Goal: Task Accomplishment & Management: Manage account settings

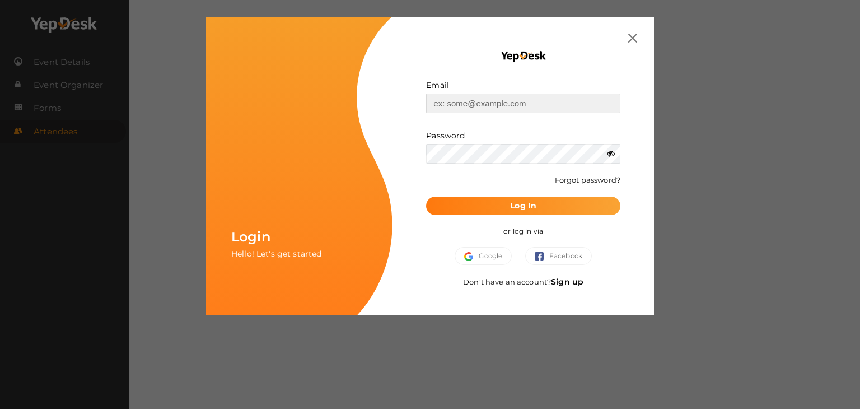
type input "[EMAIL_ADDRESS][DOMAIN_NAME]"
click at [487, 201] on button "Log In" at bounding box center [523, 205] width 194 height 18
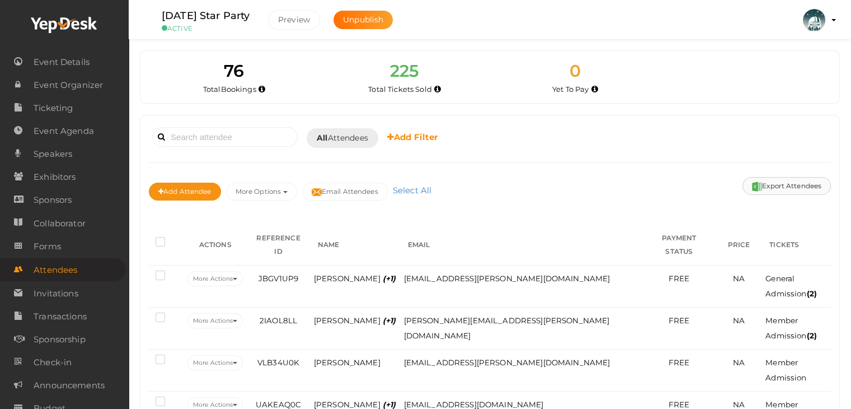
click at [782, 182] on button "Export Attendees" at bounding box center [787, 186] width 88 height 18
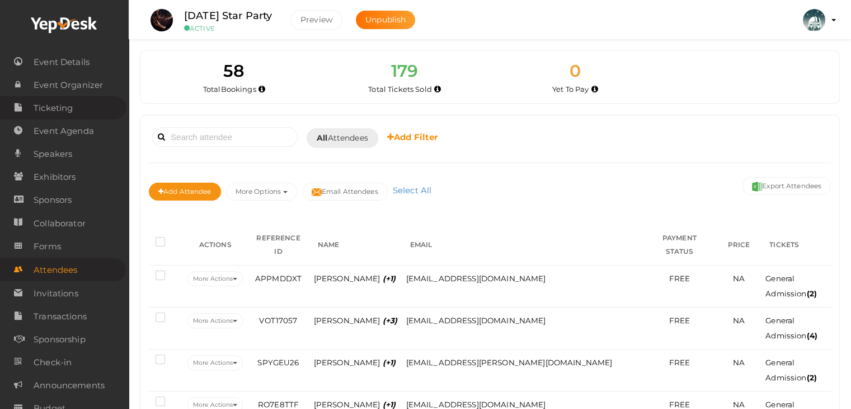
click at [66, 112] on span "Ticketing" at bounding box center [53, 108] width 39 height 22
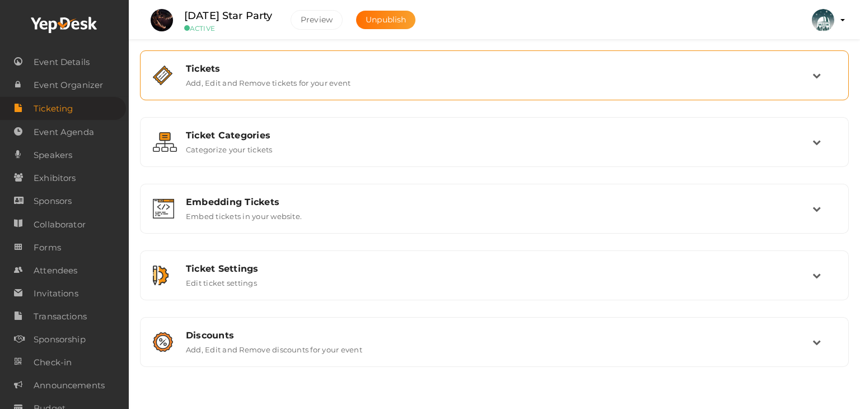
click at [306, 70] on div "Tickets" at bounding box center [499, 68] width 626 height 11
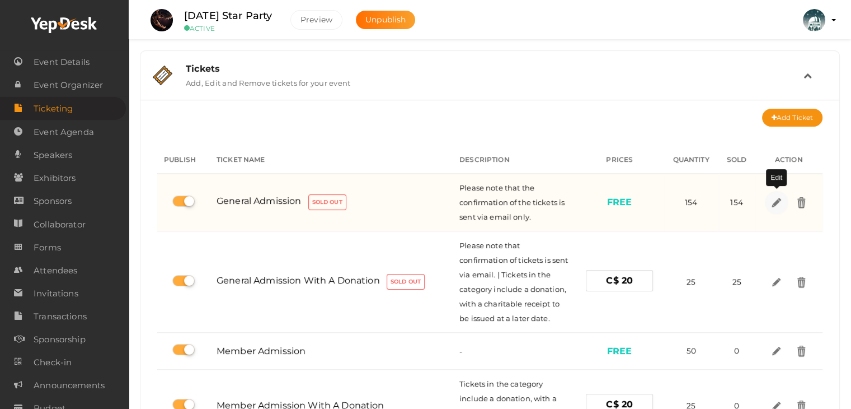
click at [777, 198] on img at bounding box center [776, 201] width 13 height 13
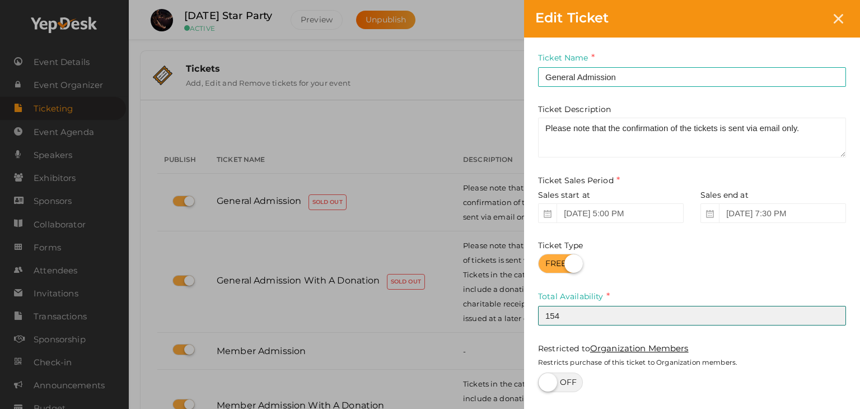
click at [584, 310] on input "154" at bounding box center [692, 316] width 308 height 20
type input "161"
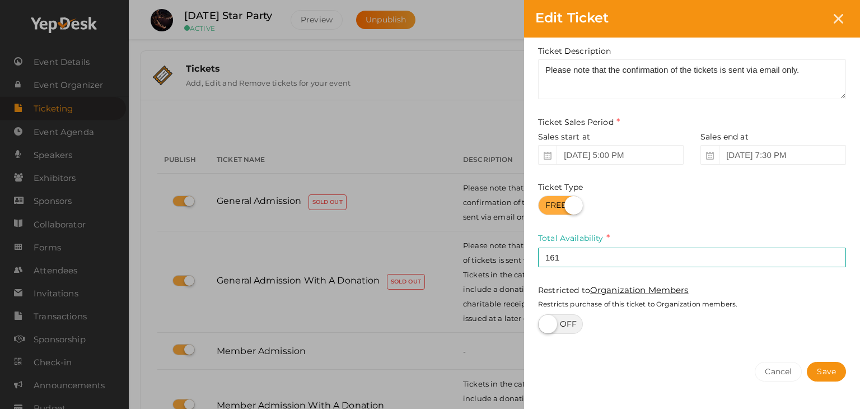
scroll to position [91, 0]
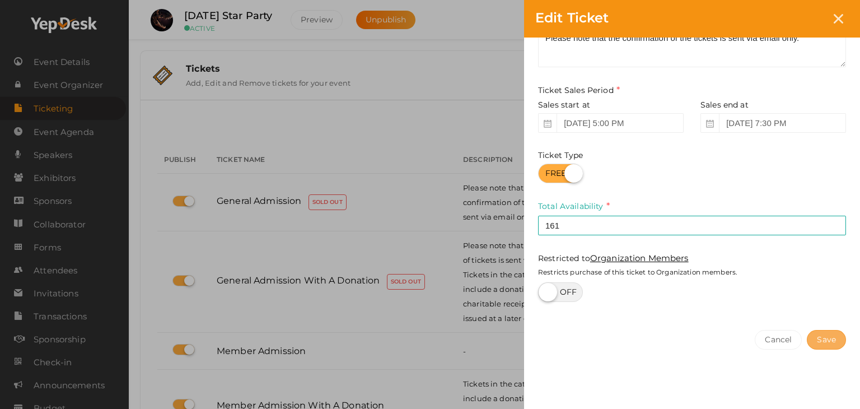
click at [829, 338] on button "Save" at bounding box center [825, 340] width 39 height 20
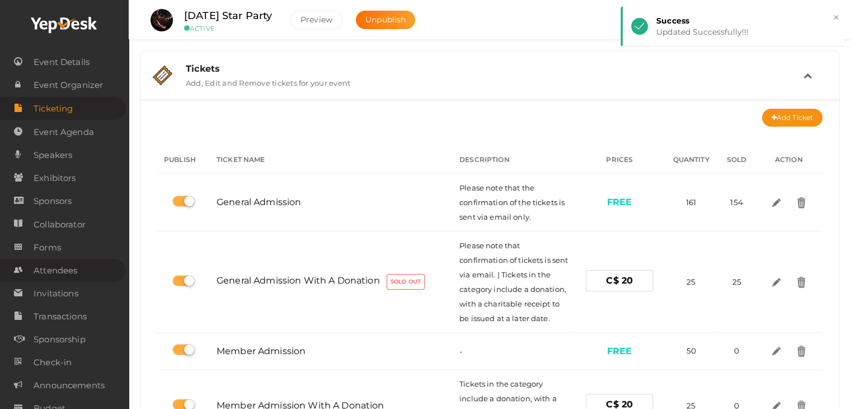
click at [65, 267] on span "Attendees" at bounding box center [56, 270] width 44 height 22
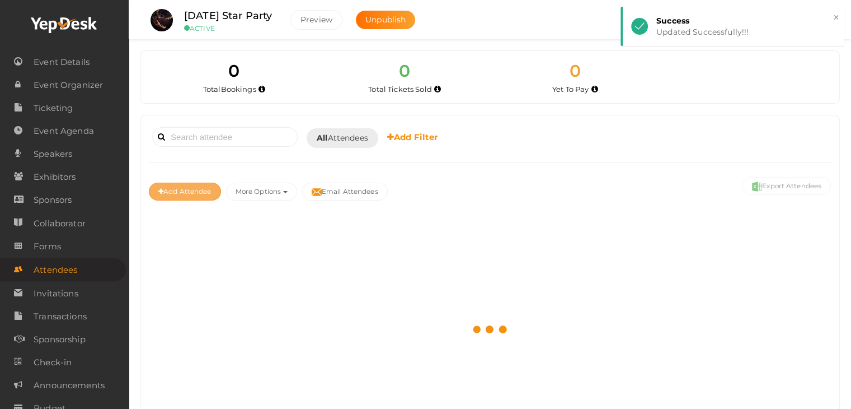
click at [185, 193] on button "Add Attendee" at bounding box center [185, 191] width 72 height 18
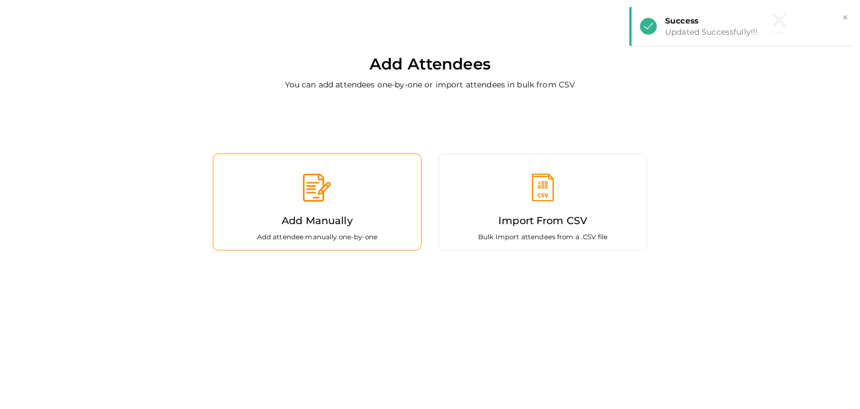
click at [282, 184] on div "Add Manually Add attendee manually one-by-one" at bounding box center [317, 201] width 209 height 97
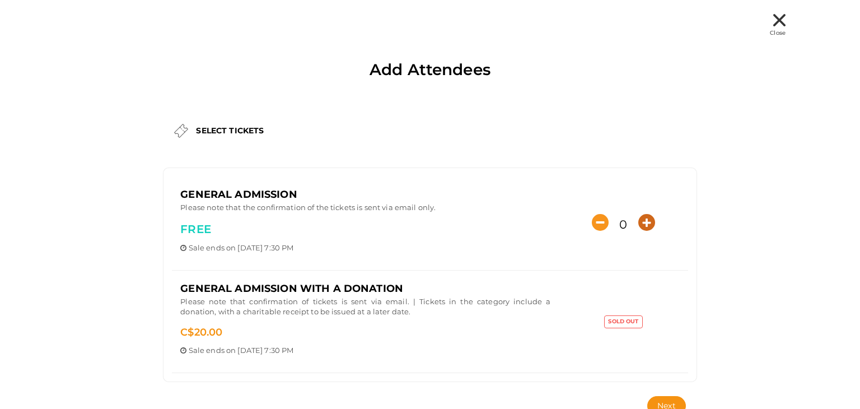
click at [645, 224] on icon "button" at bounding box center [646, 222] width 17 height 17
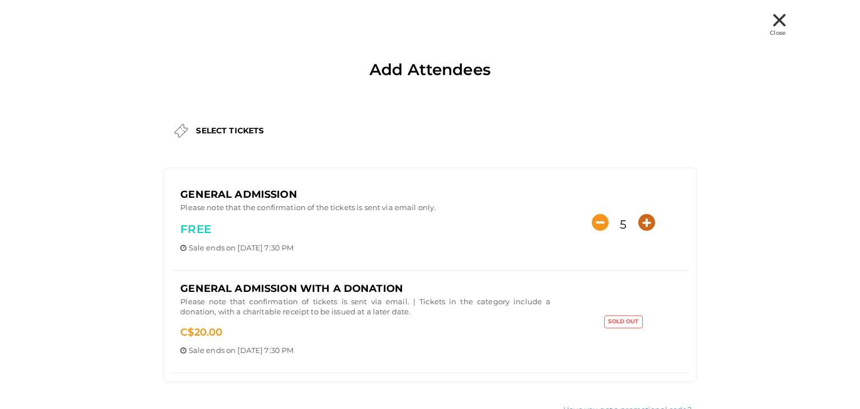
click at [645, 224] on icon "button" at bounding box center [646, 222] width 17 height 17
type input "6"
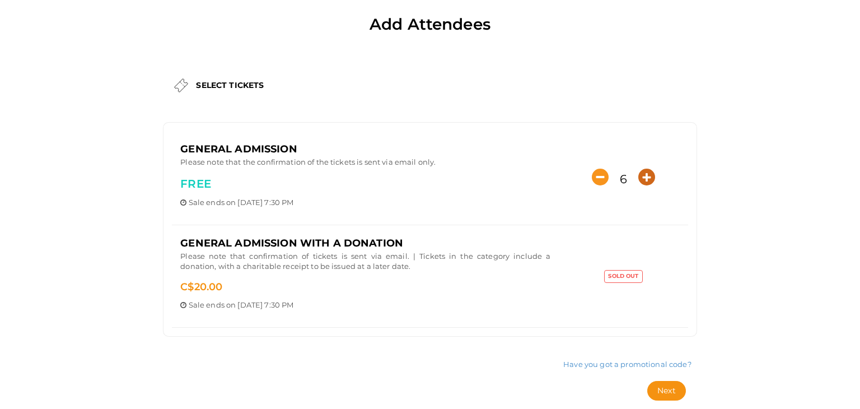
scroll to position [97, 0]
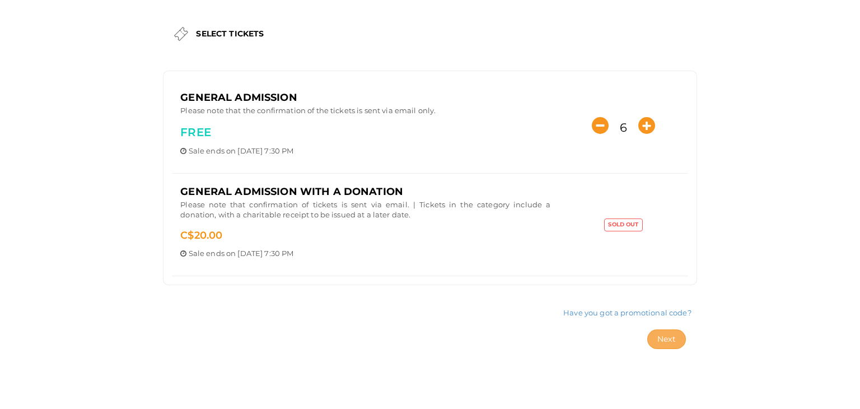
click at [665, 334] on span "Next" at bounding box center [666, 339] width 18 height 10
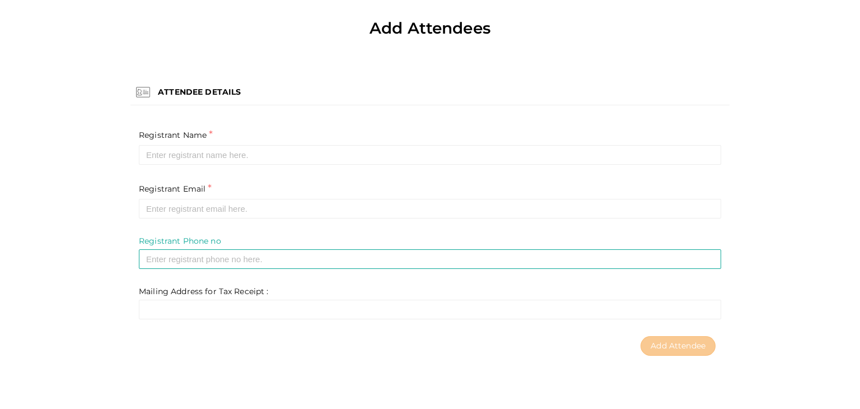
scroll to position [41, 0]
click at [176, 142] on label "Registrant Name *" at bounding box center [176, 135] width 74 height 15
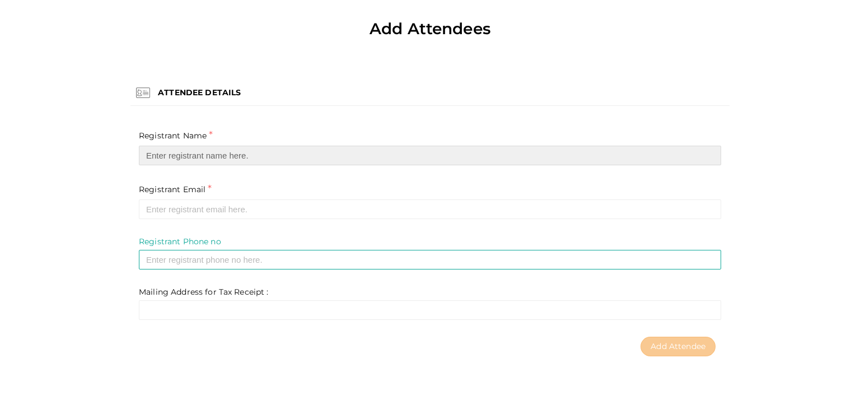
click at [170, 156] on input "text" at bounding box center [430, 156] width 582 height 20
paste input "Calee Emery"
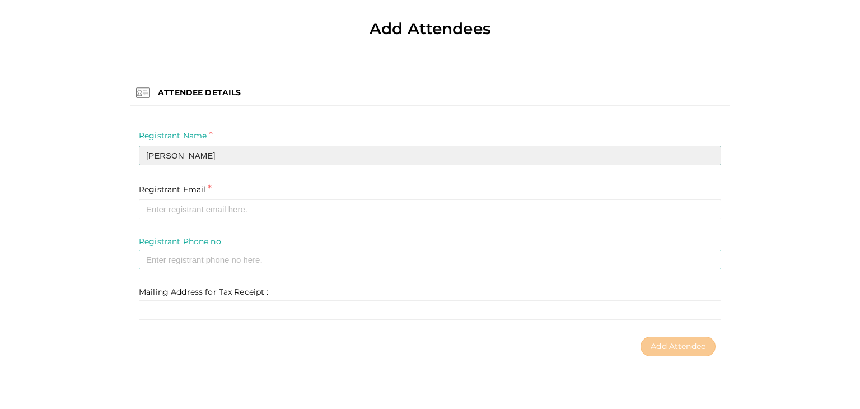
type input "Calee Emery"
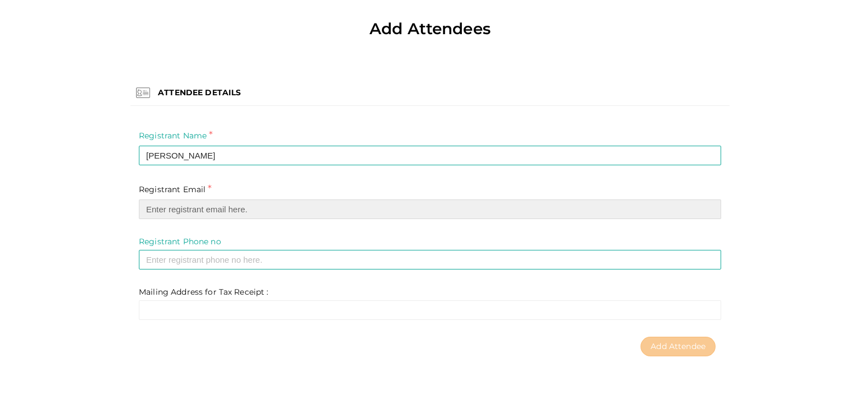
click at [189, 210] on input "email" at bounding box center [430, 209] width 582 height 20
paste input "cal_cal24@hotmail.com"
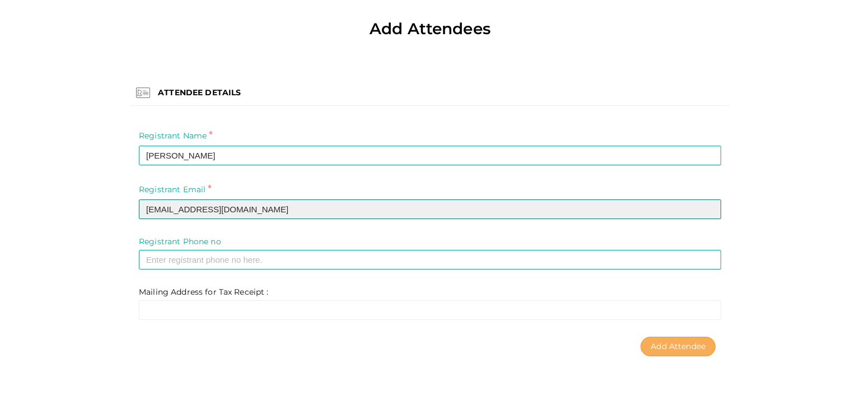
type input "cal_cal24@hotmail.com"
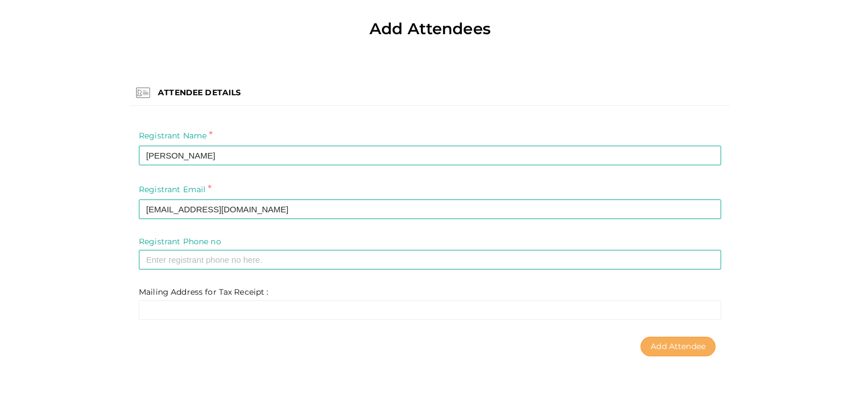
click at [674, 337] on button "Add Attendee" at bounding box center [677, 346] width 75 height 20
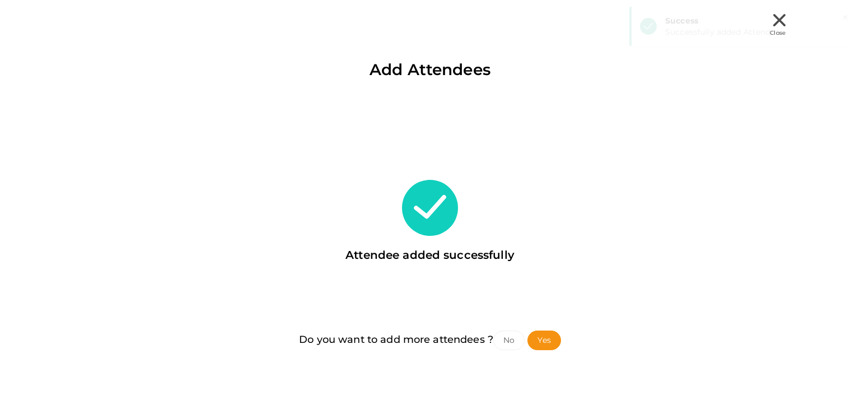
scroll to position [0, 0]
click at [506, 335] on button "No" at bounding box center [508, 340] width 31 height 20
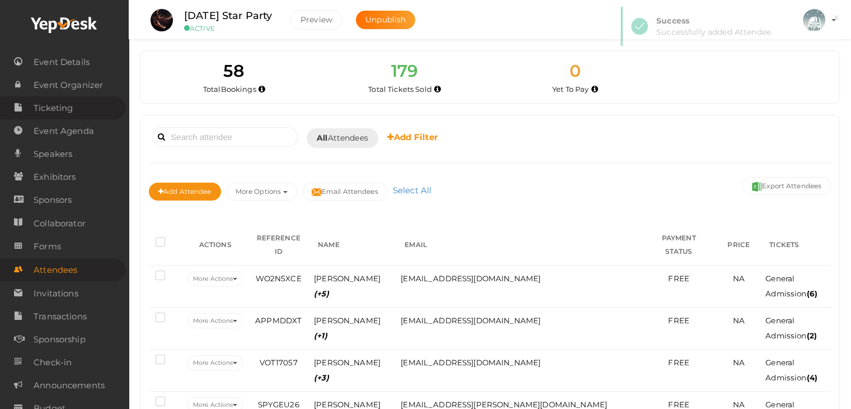
click at [55, 108] on span "Ticketing" at bounding box center [53, 108] width 39 height 22
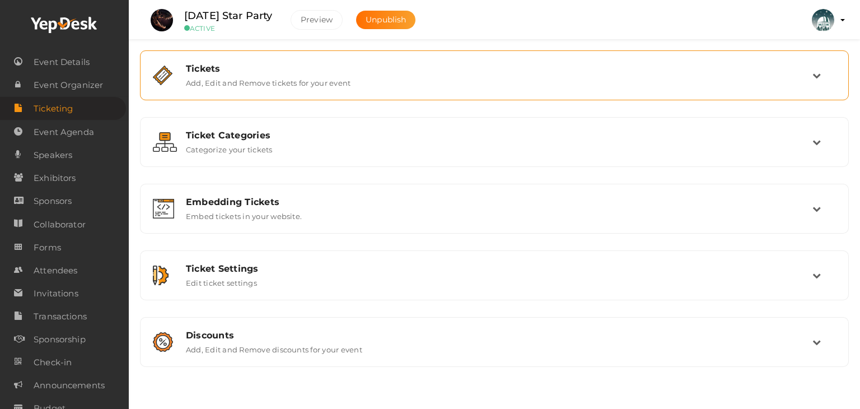
click at [479, 95] on div "Tickets Add, Edit and Remove tickets for your event" at bounding box center [494, 75] width 709 height 50
click at [474, 74] on div "Tickets Add, Edit and Remove tickets for your event" at bounding box center [494, 75] width 635 height 24
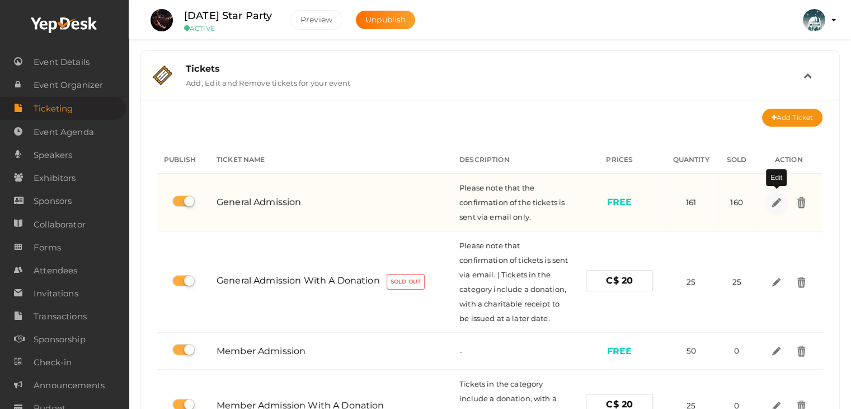
click at [777, 200] on img at bounding box center [776, 201] width 13 height 13
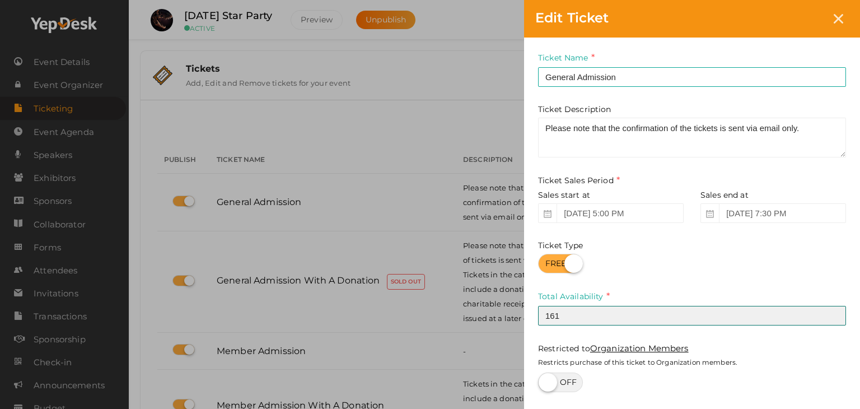
click at [581, 314] on input "161" at bounding box center [692, 316] width 308 height 20
type input "160"
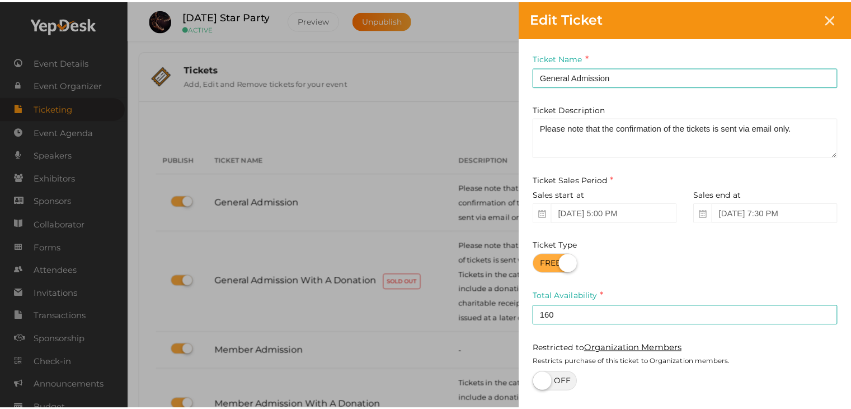
scroll to position [91, 0]
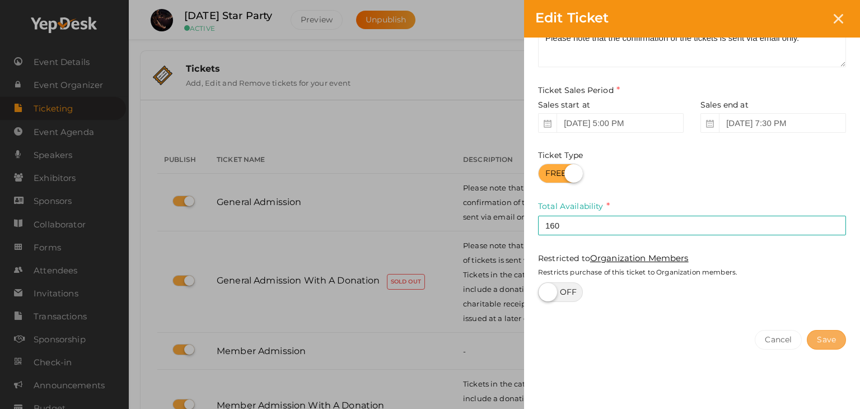
click at [835, 343] on button "Save" at bounding box center [825, 340] width 39 height 20
